Goal: Transaction & Acquisition: Purchase product/service

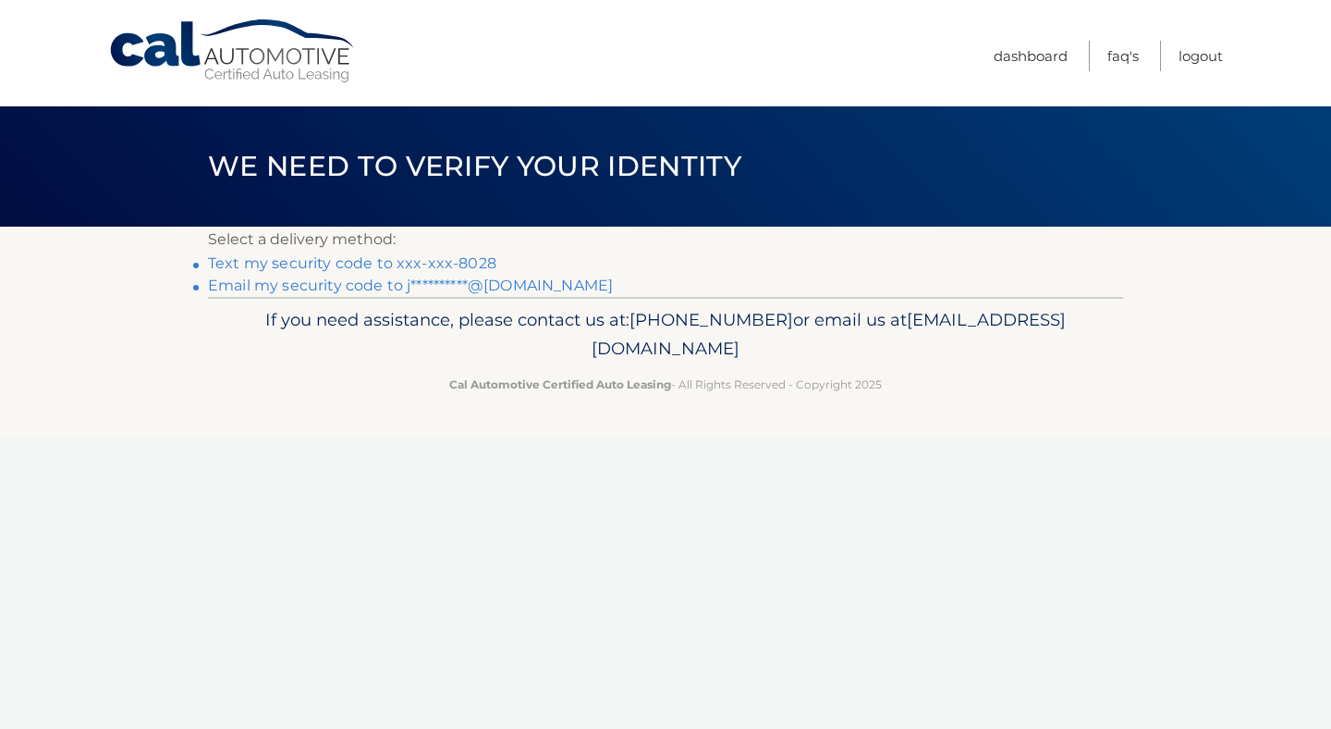
click at [460, 261] on link "Text my security code to xxx-xxx-8028" at bounding box center [352, 263] width 288 height 18
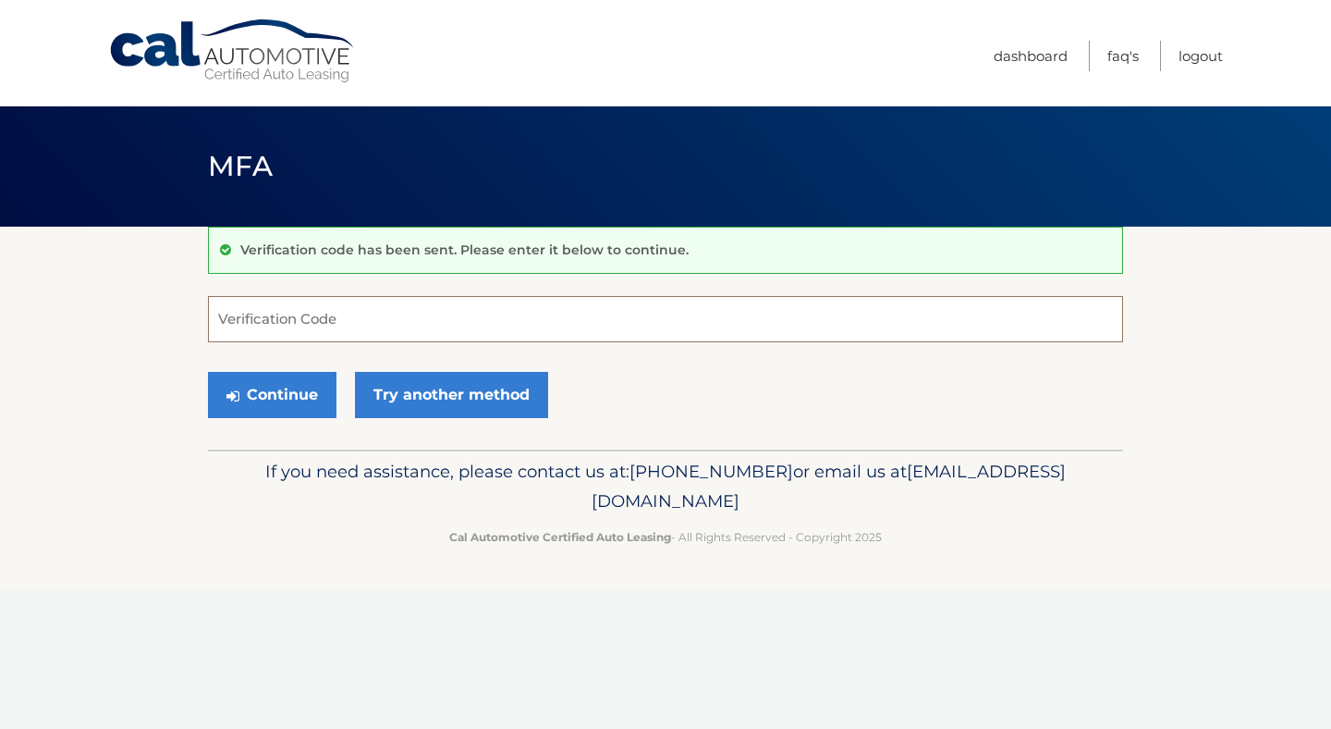
click at [341, 307] on input "Verification Code" at bounding box center [665, 319] width 915 height 46
type input "200605"
click at [293, 398] on button "Continue" at bounding box center [272, 395] width 129 height 46
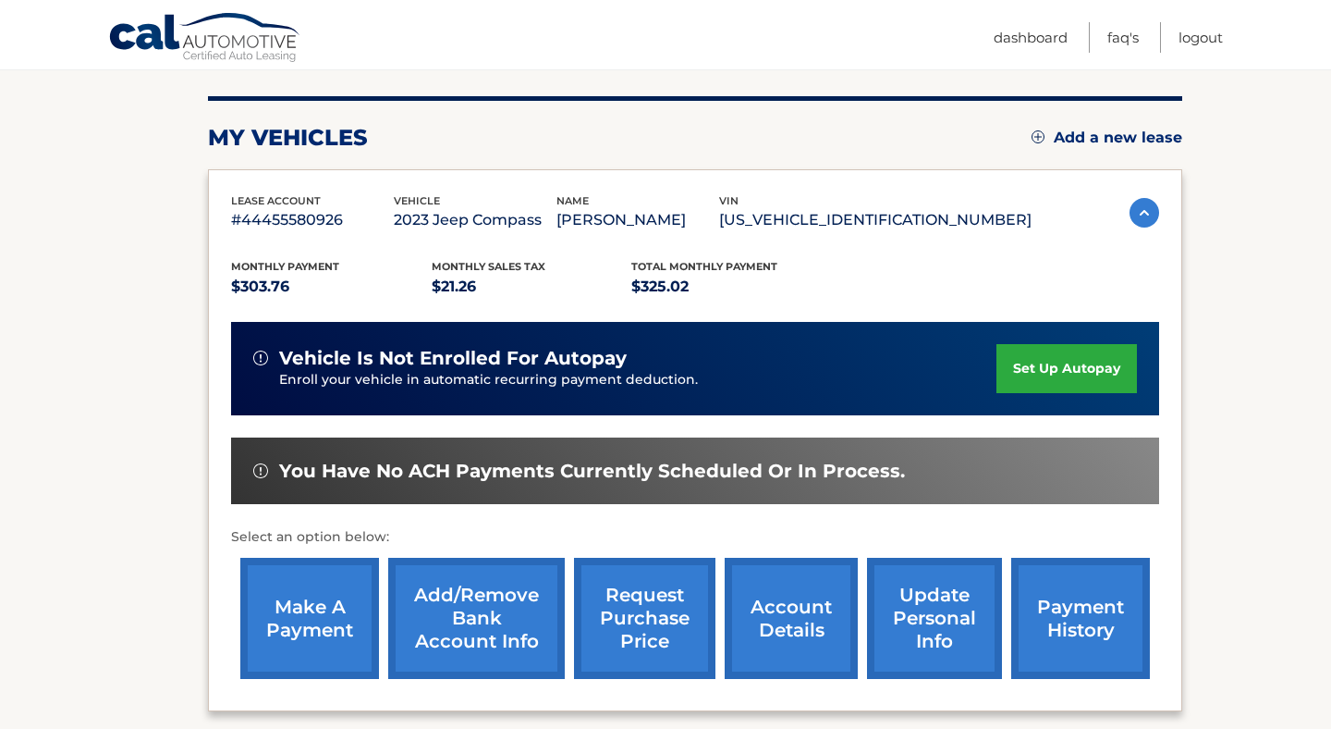
scroll to position [216, 0]
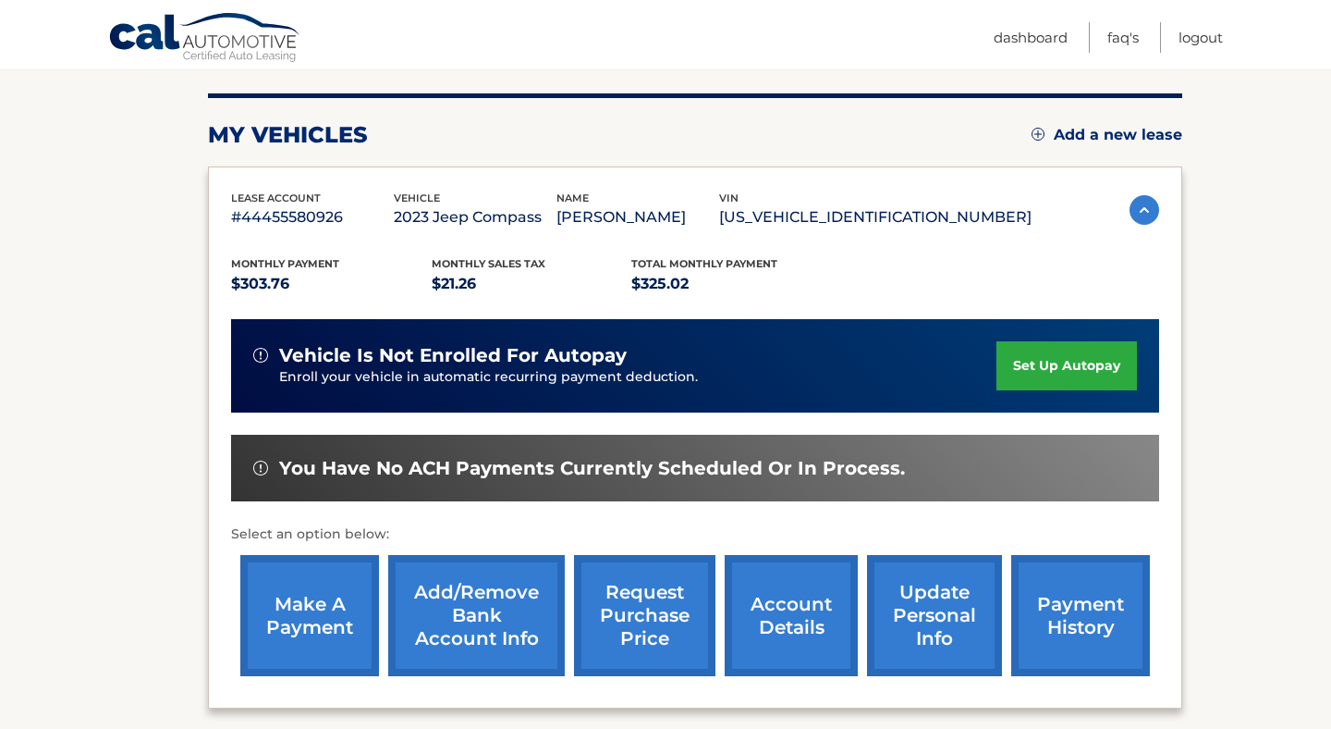
click at [312, 584] on link "make a payment" at bounding box center [309, 615] width 139 height 121
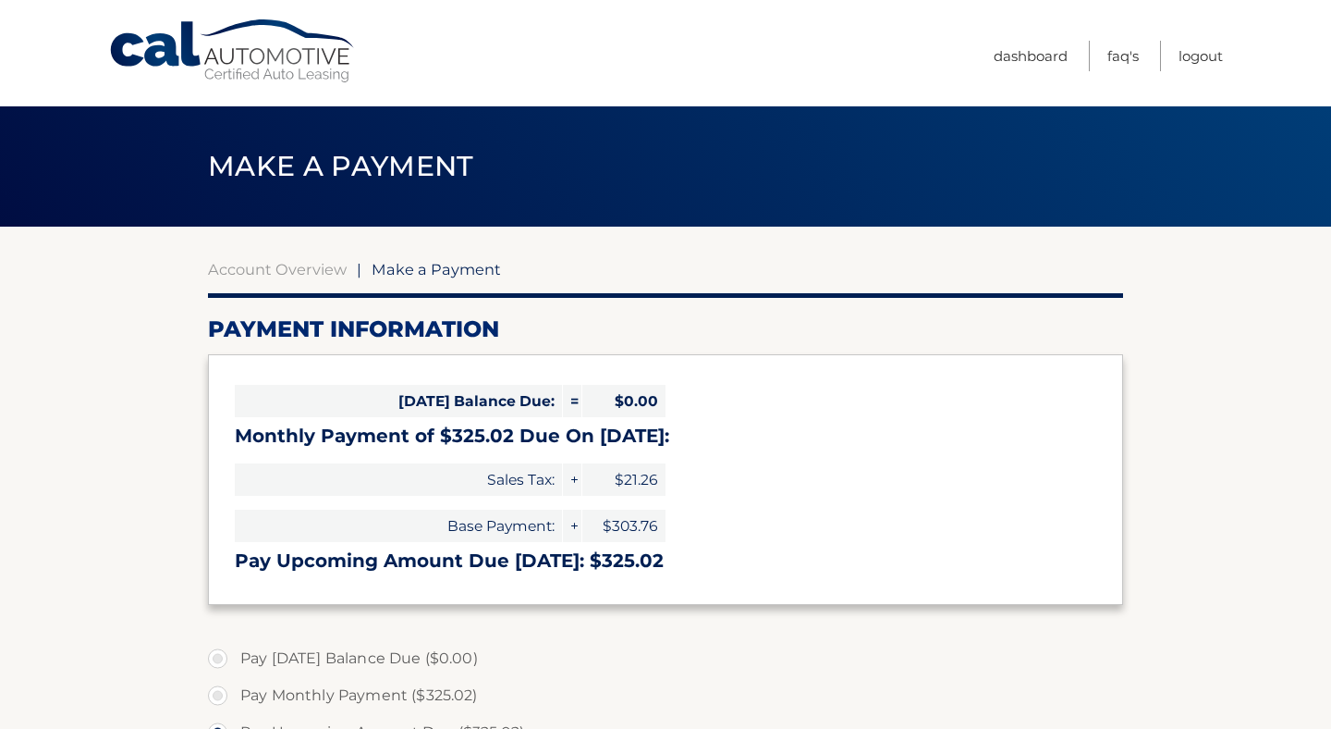
select select "Njc5MTlhZmYtYTliZi00NTk4LWFkNjItYTUyYWRlZGYyYTJj"
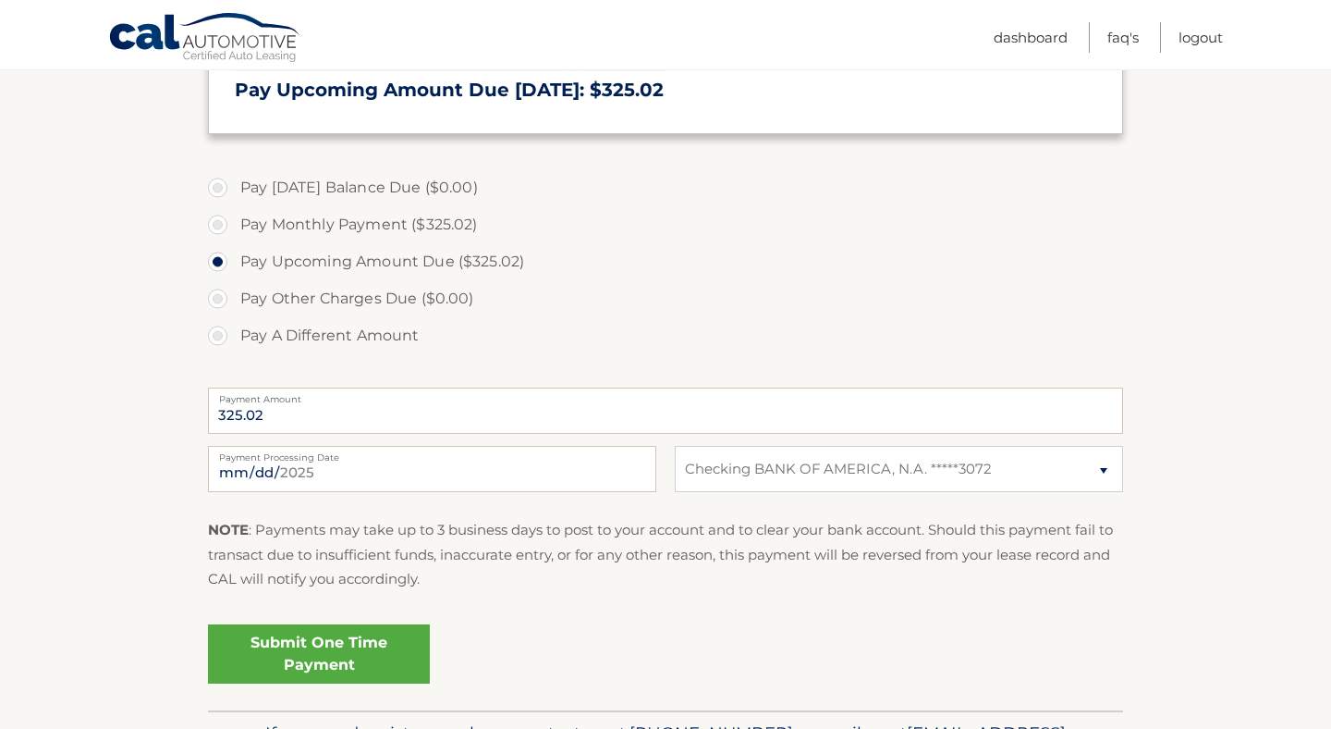
scroll to position [477, 0]
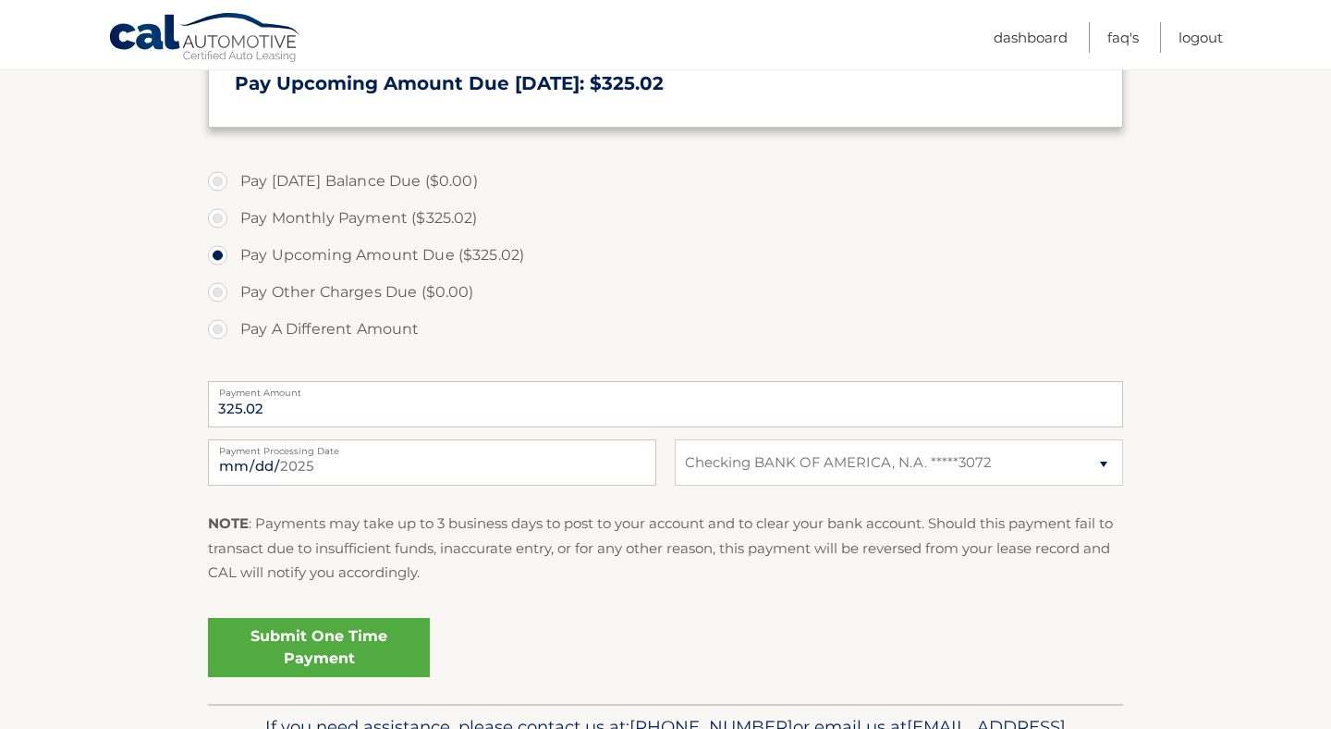
click at [301, 647] on link "Submit One Time Payment" at bounding box center [319, 647] width 222 height 59
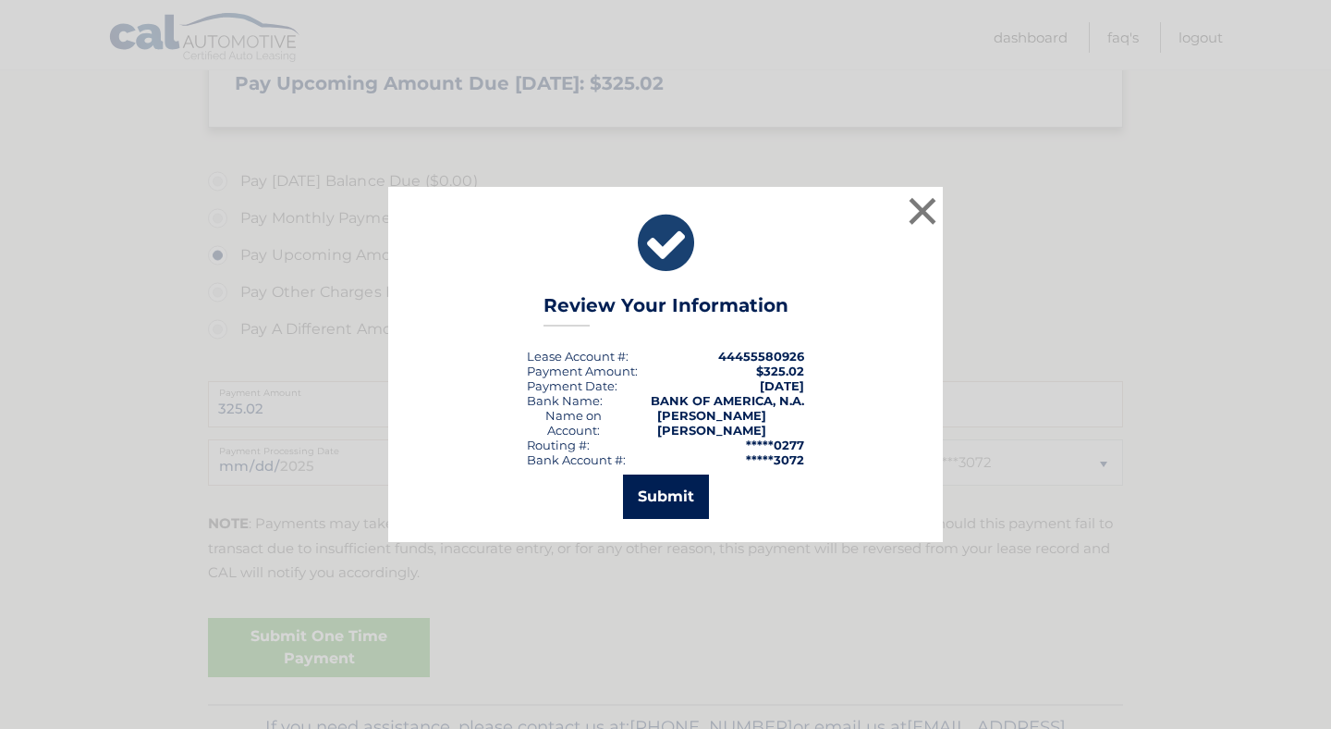
click at [670, 491] on button "Submit" at bounding box center [666, 496] width 86 height 44
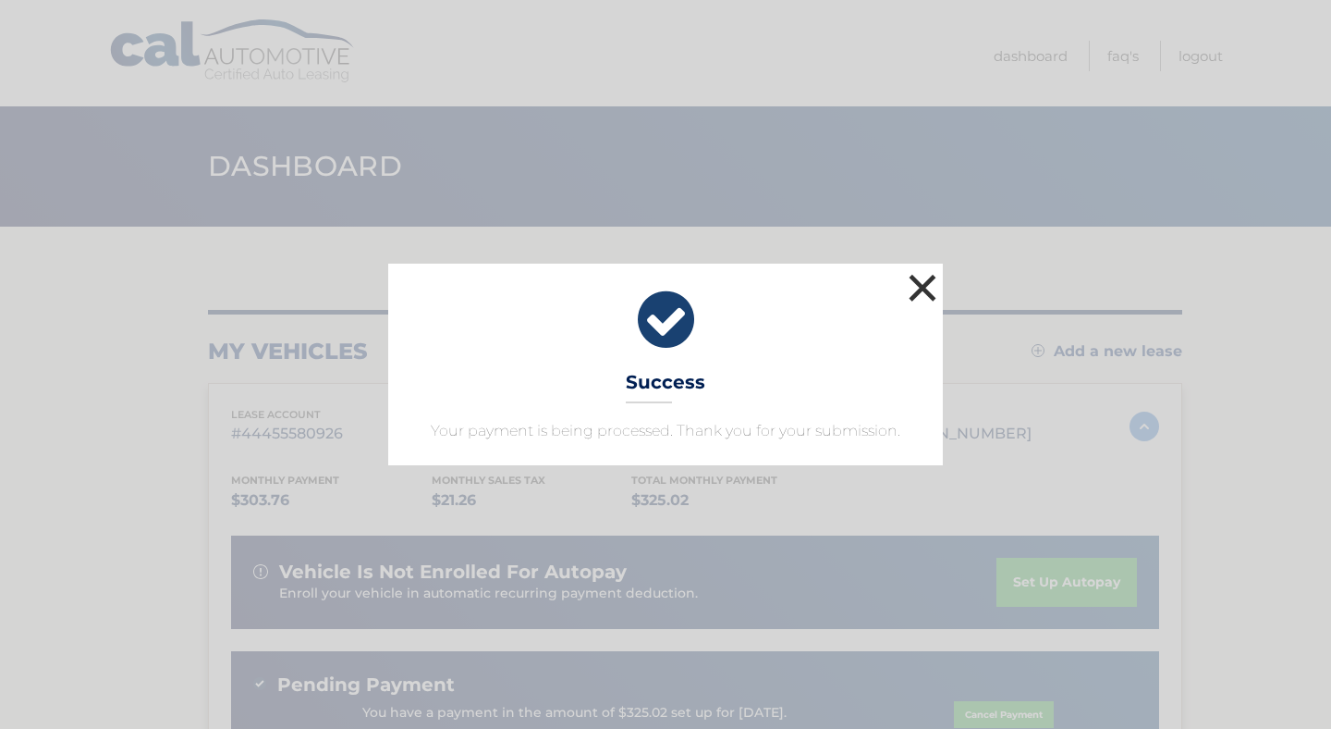
click at [919, 279] on button "×" at bounding box center [922, 287] width 37 height 37
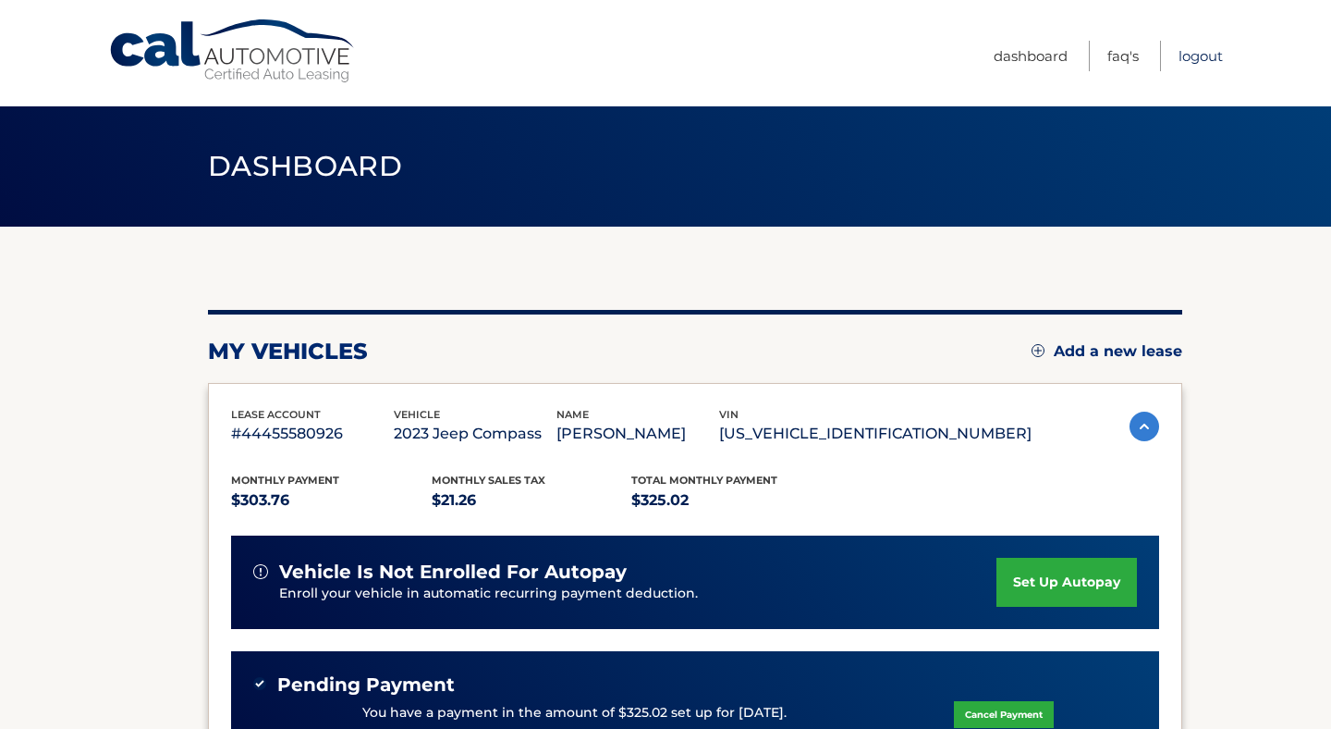
click at [1200, 67] on link "Logout" at bounding box center [1201, 56] width 44 height 31
